Goal: Transaction & Acquisition: Purchase product/service

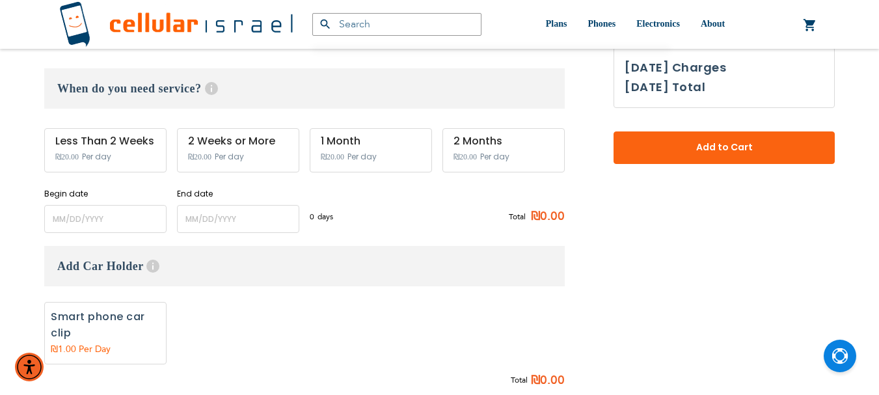
scroll to position [260, 0]
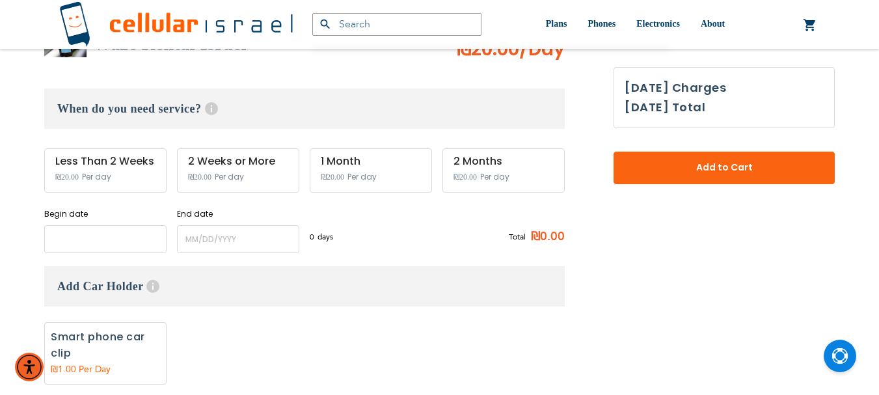
click at [86, 237] on input "name" at bounding box center [105, 239] width 122 height 28
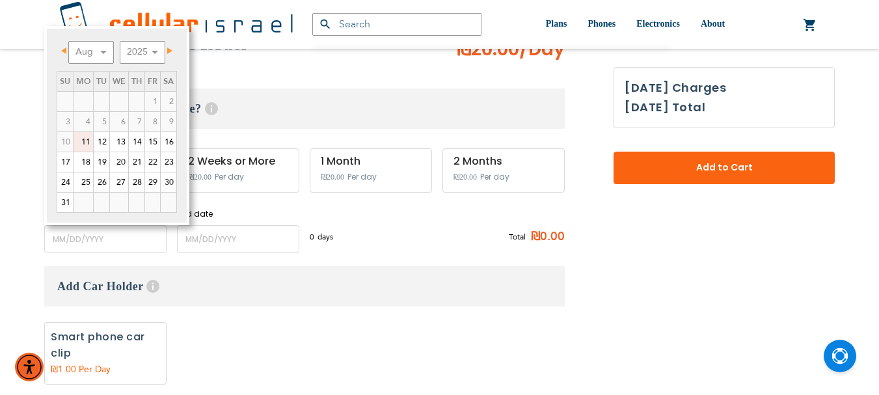
click at [86, 142] on link "11" at bounding box center [84, 142] width 20 height 20
type input "[DATE]"
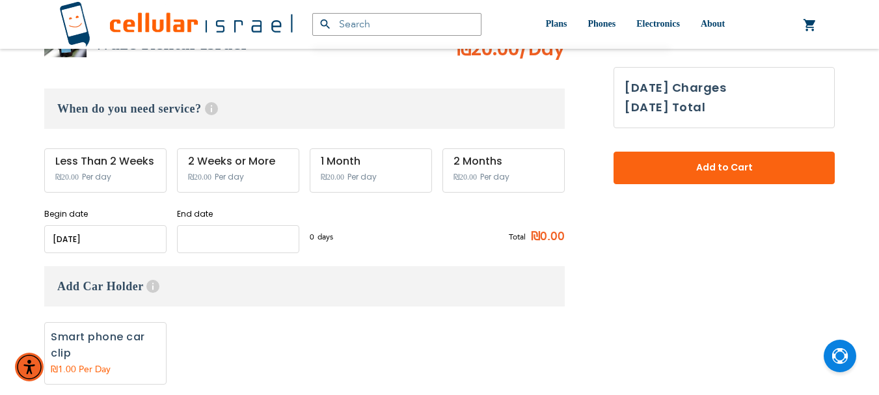
click at [266, 234] on input "name" at bounding box center [238, 239] width 122 height 28
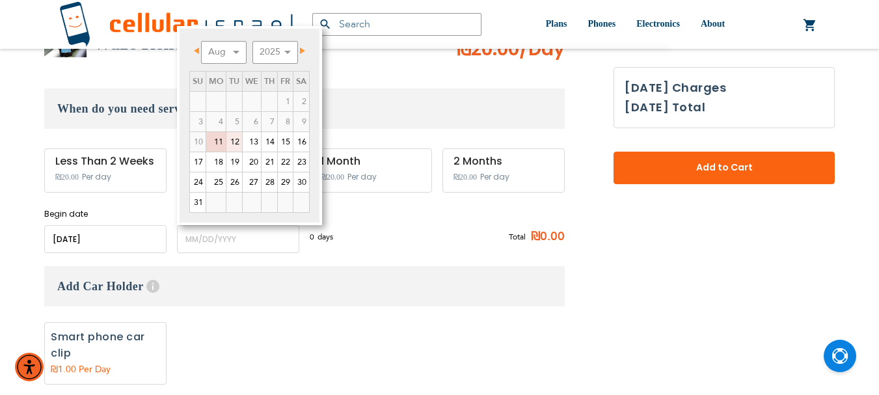
click at [234, 141] on link "12" at bounding box center [234, 142] width 16 height 20
type input "[DATE]"
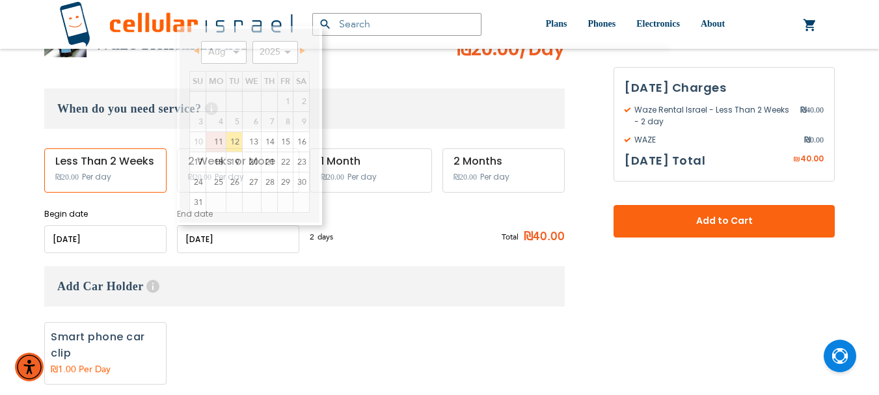
click at [244, 237] on input "name" at bounding box center [238, 239] width 122 height 28
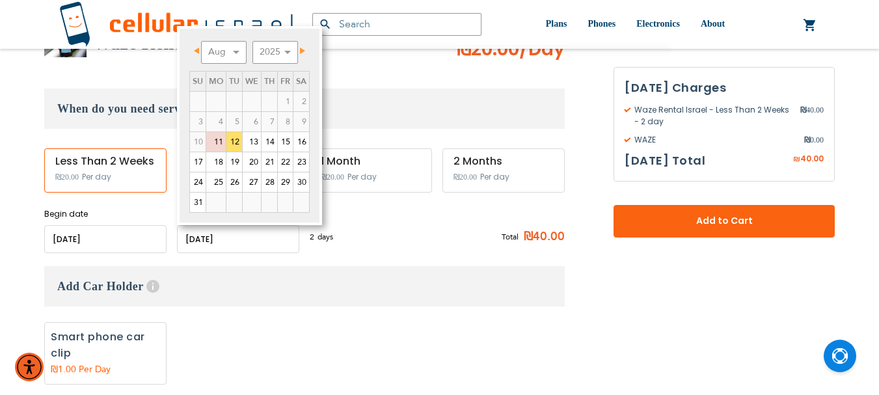
click at [405, 254] on div "Waze Rental Israel As Low As ₪20.00 /Day When do you need service? Help Service…" at bounding box center [304, 236] width 521 height 422
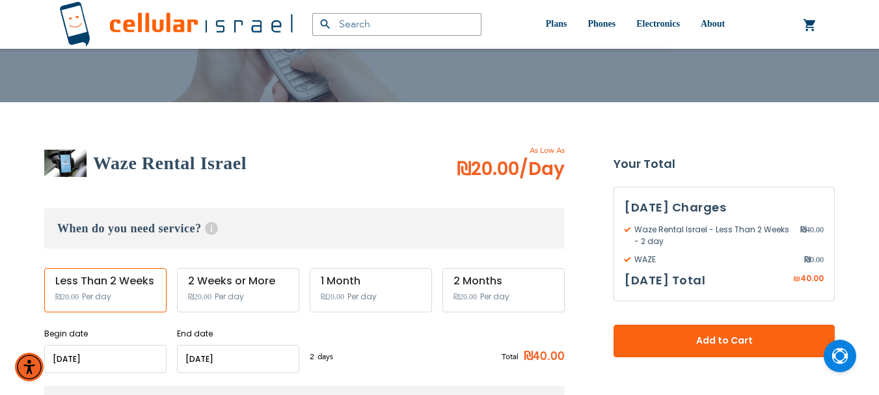
scroll to position [130, 0]
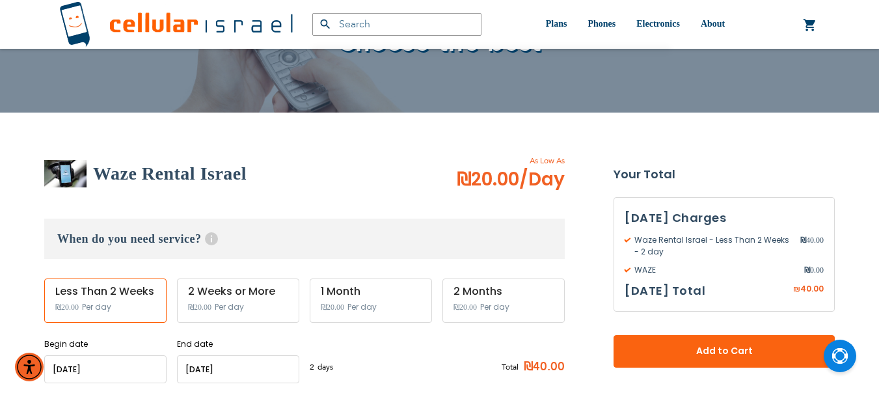
click at [164, 21] on img at bounding box center [176, 24] width 234 height 46
